Goal: Task Accomplishment & Management: Use online tool/utility

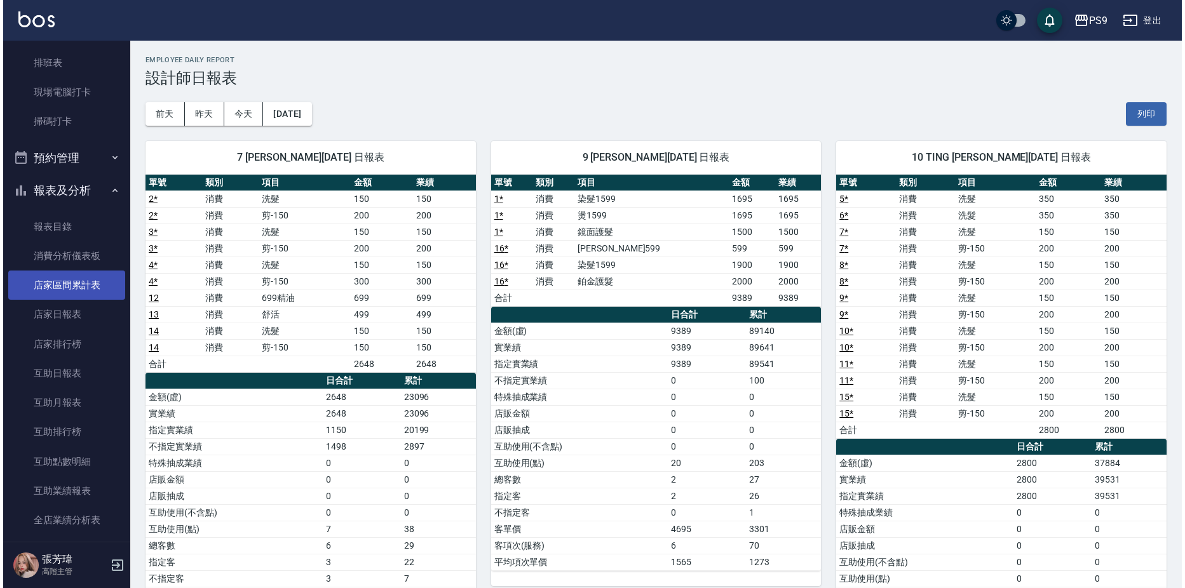
scroll to position [236, 0]
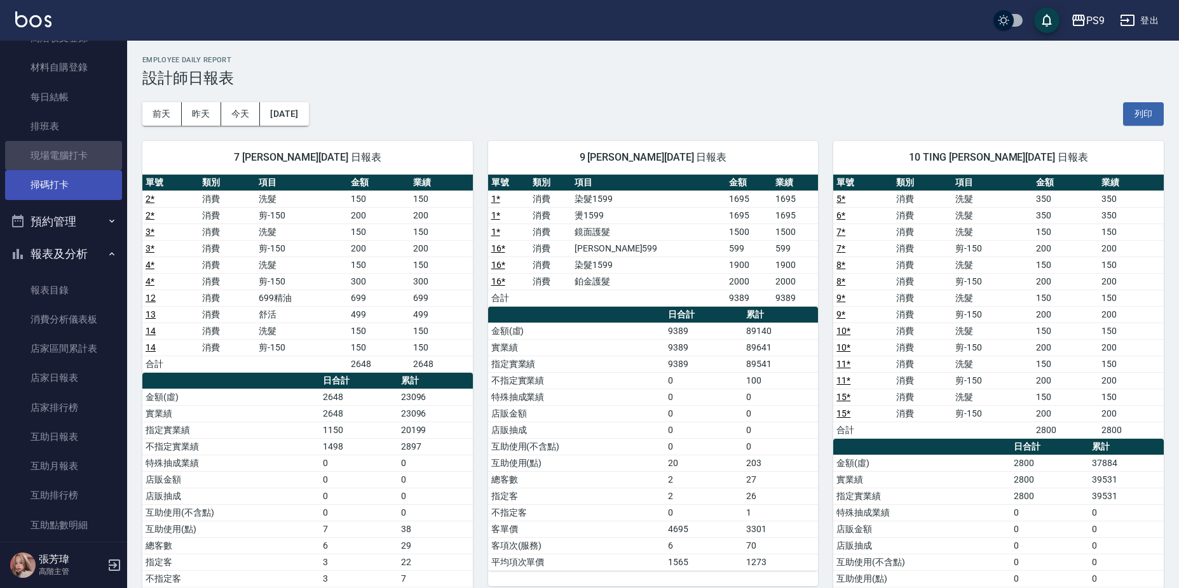
drag, startPoint x: 85, startPoint y: 149, endPoint x: 105, endPoint y: 182, distance: 39.3
click at [85, 148] on link "現場電腦打卡" at bounding box center [63, 155] width 117 height 29
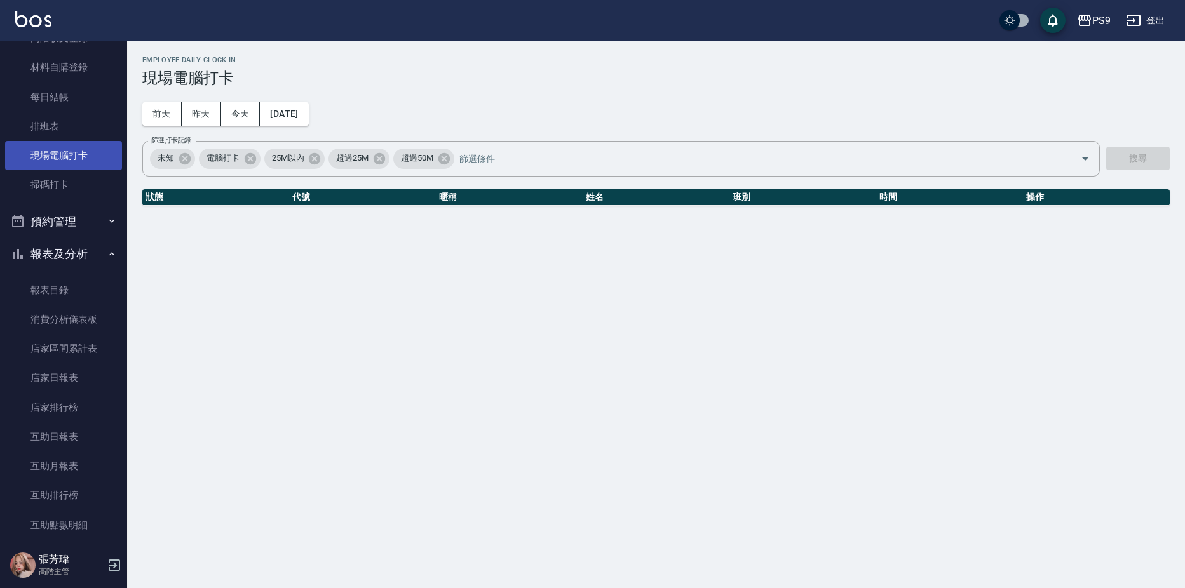
click at [90, 152] on link "現場電腦打卡" at bounding box center [63, 155] width 117 height 29
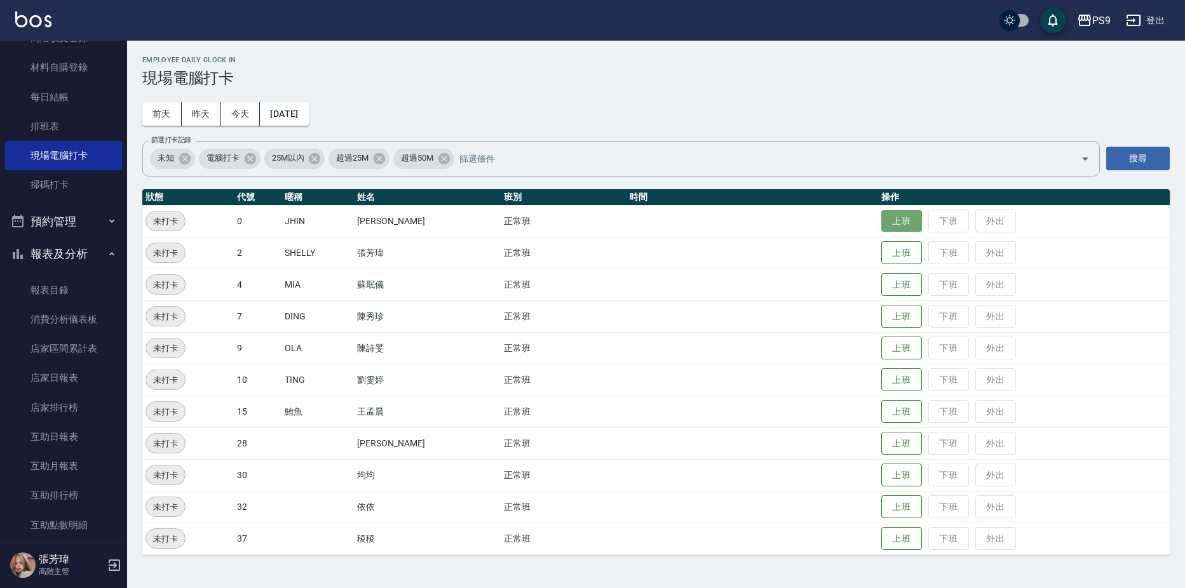
click at [881, 217] on button "上班" at bounding box center [901, 221] width 41 height 22
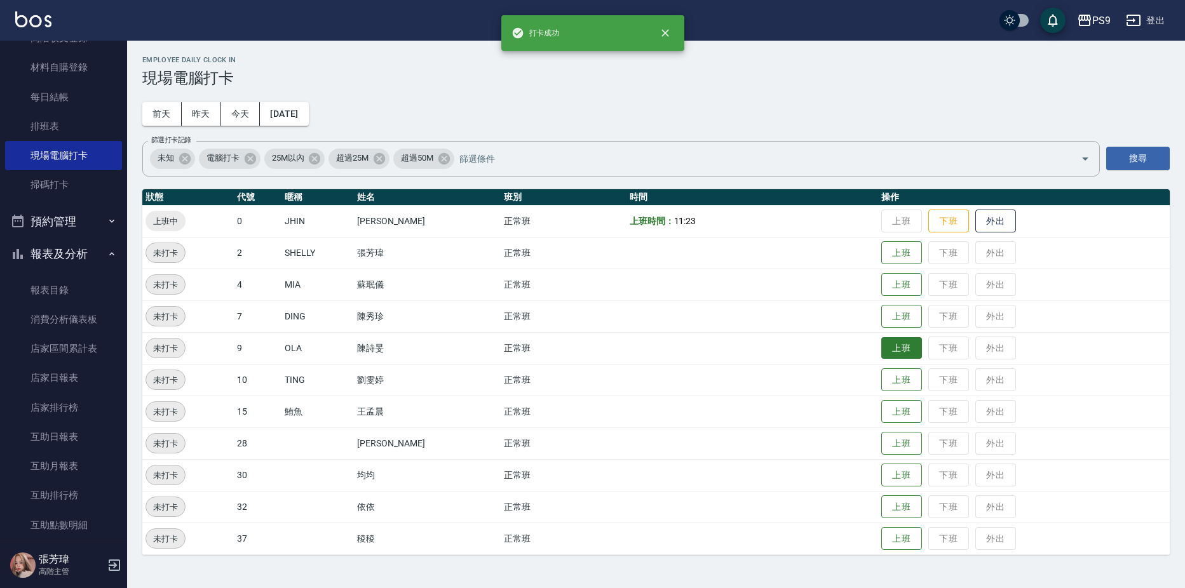
click at [892, 349] on button "上班" at bounding box center [901, 348] width 41 height 22
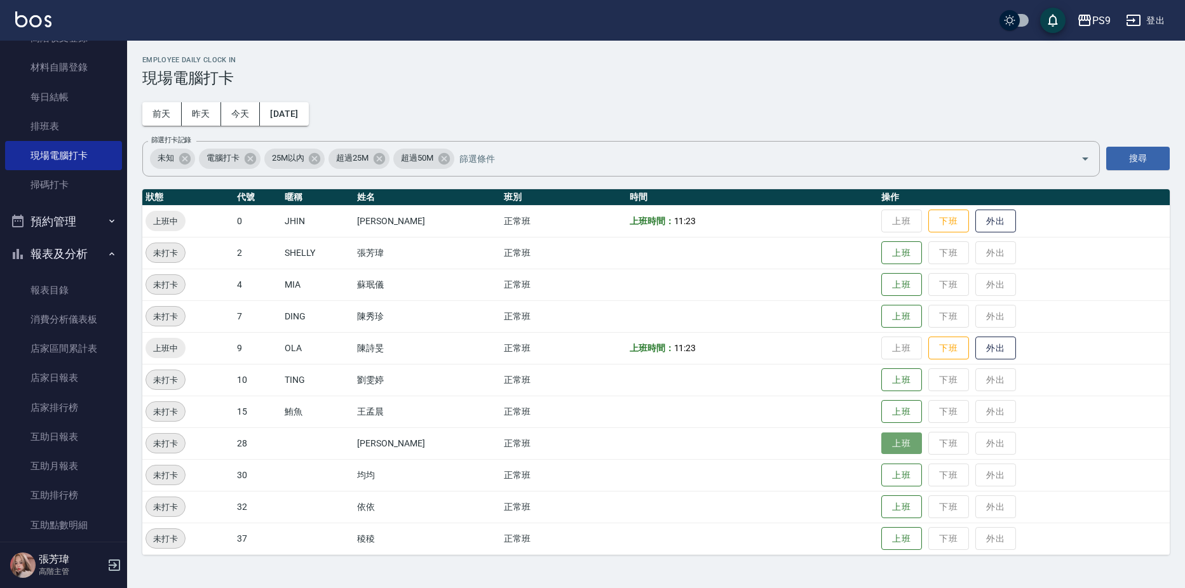
click at [881, 450] on button "上班" at bounding box center [901, 444] width 41 height 22
click at [881, 406] on button "上班" at bounding box center [901, 412] width 41 height 22
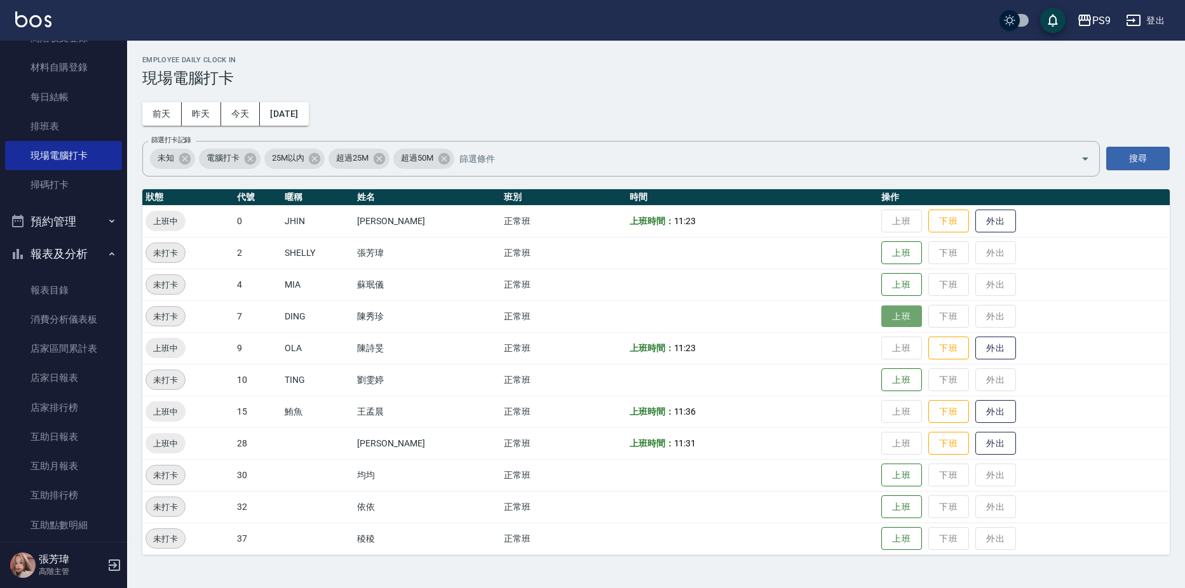
click at [898, 319] on button "上班" at bounding box center [901, 317] width 41 height 22
click at [882, 378] on button "上班" at bounding box center [901, 380] width 41 height 22
